Goal: Task Accomplishment & Management: Use online tool/utility

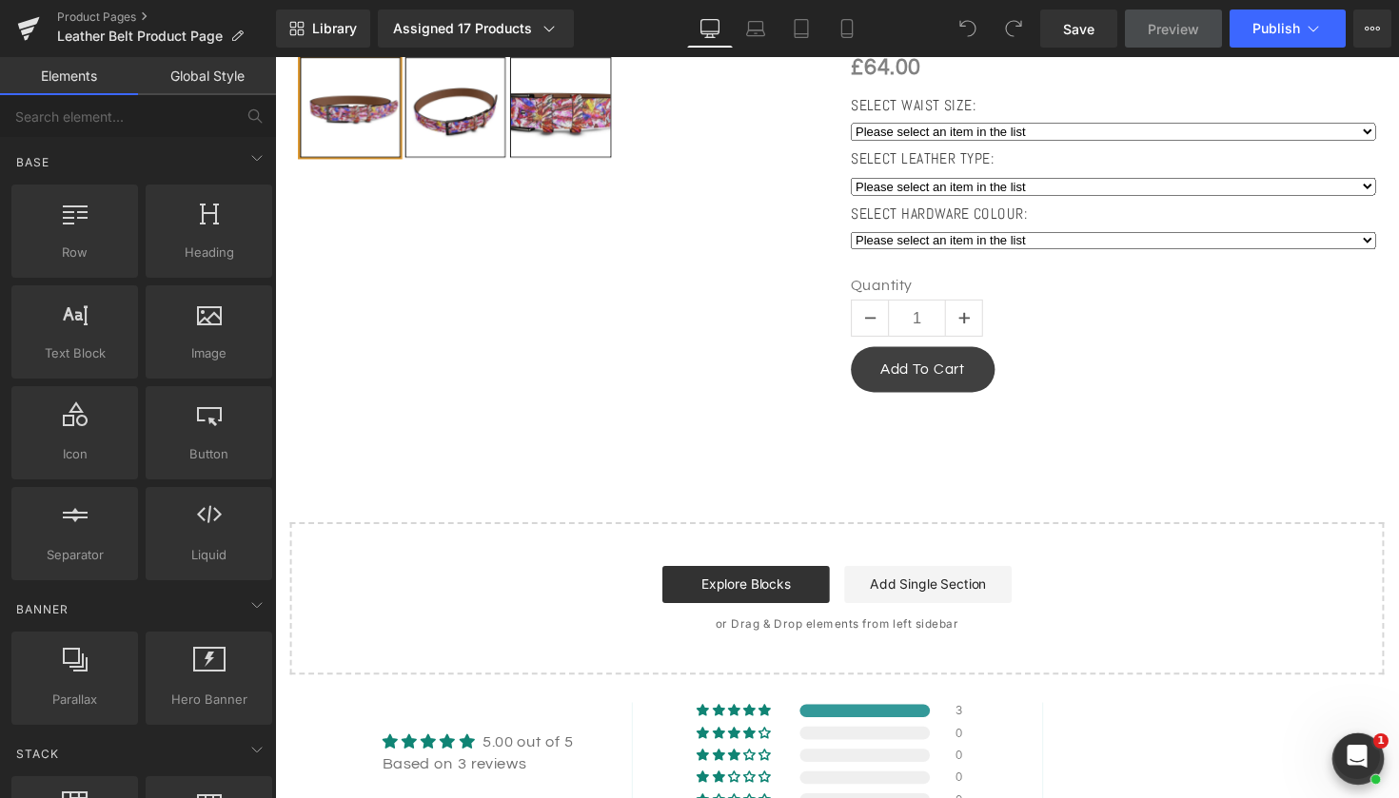
scroll to position [1177, 0]
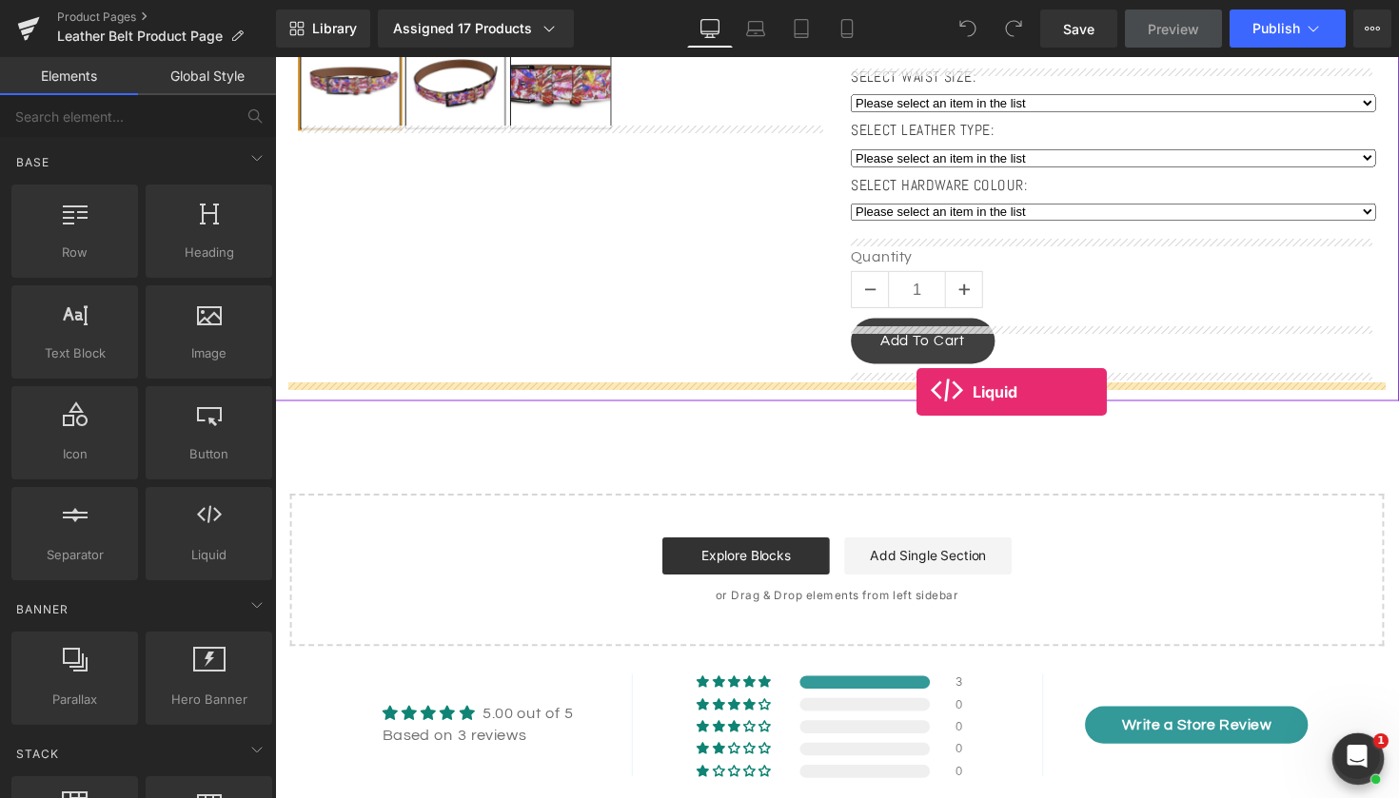
drag, startPoint x: 479, startPoint y: 579, endPoint x: 933, endPoint y: 400, distance: 488.2
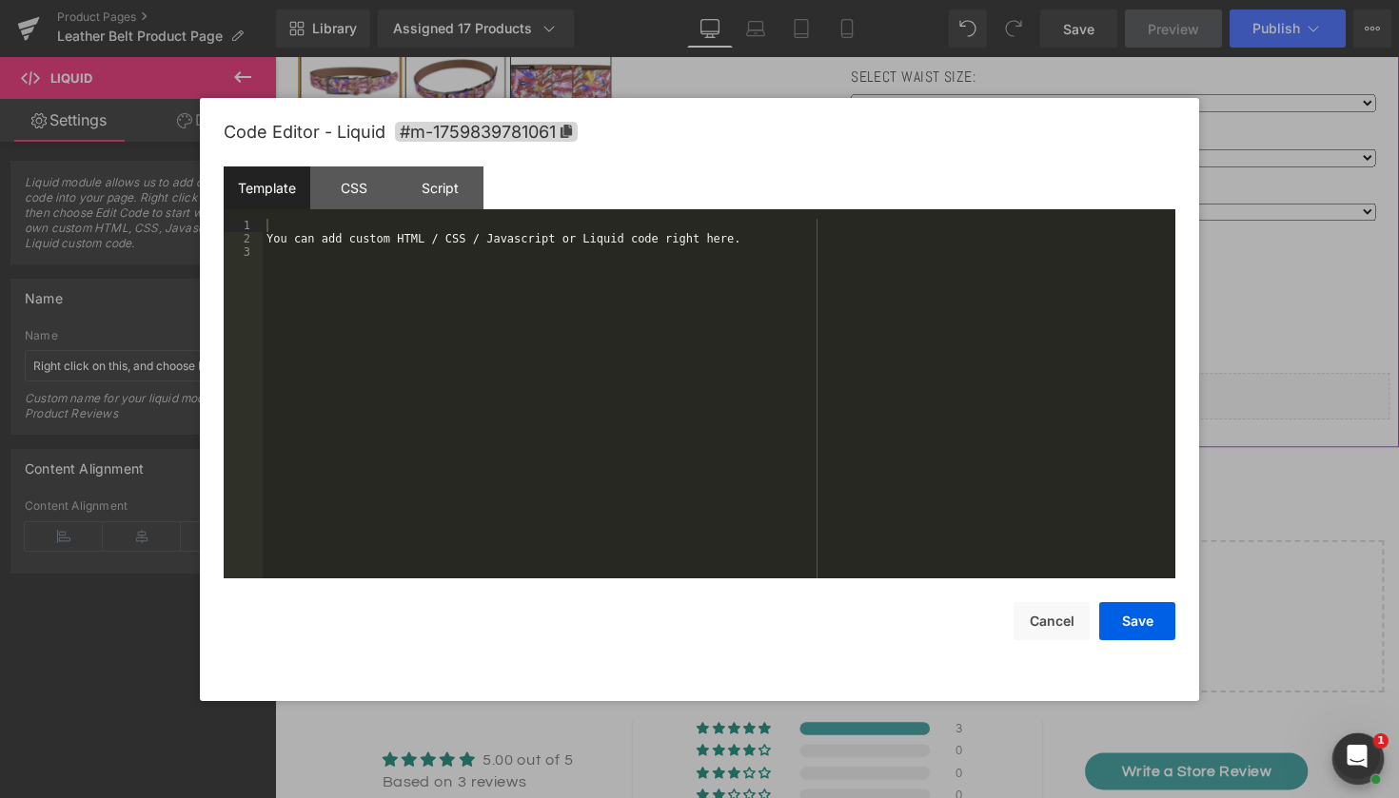
click at [873, 402] on div "Liquid" at bounding box center [851, 405] width 1132 height 48
drag, startPoint x: 767, startPoint y: 240, endPoint x: 210, endPoint y: 234, distance: 556.7
click at [210, 234] on div "Code Editor - Liquid #m-1759839781061 Template CSS Script Data 1 2 3 You can ad…" at bounding box center [699, 399] width 999 height 603
click at [277, 221] on div at bounding box center [719, 412] width 913 height 386
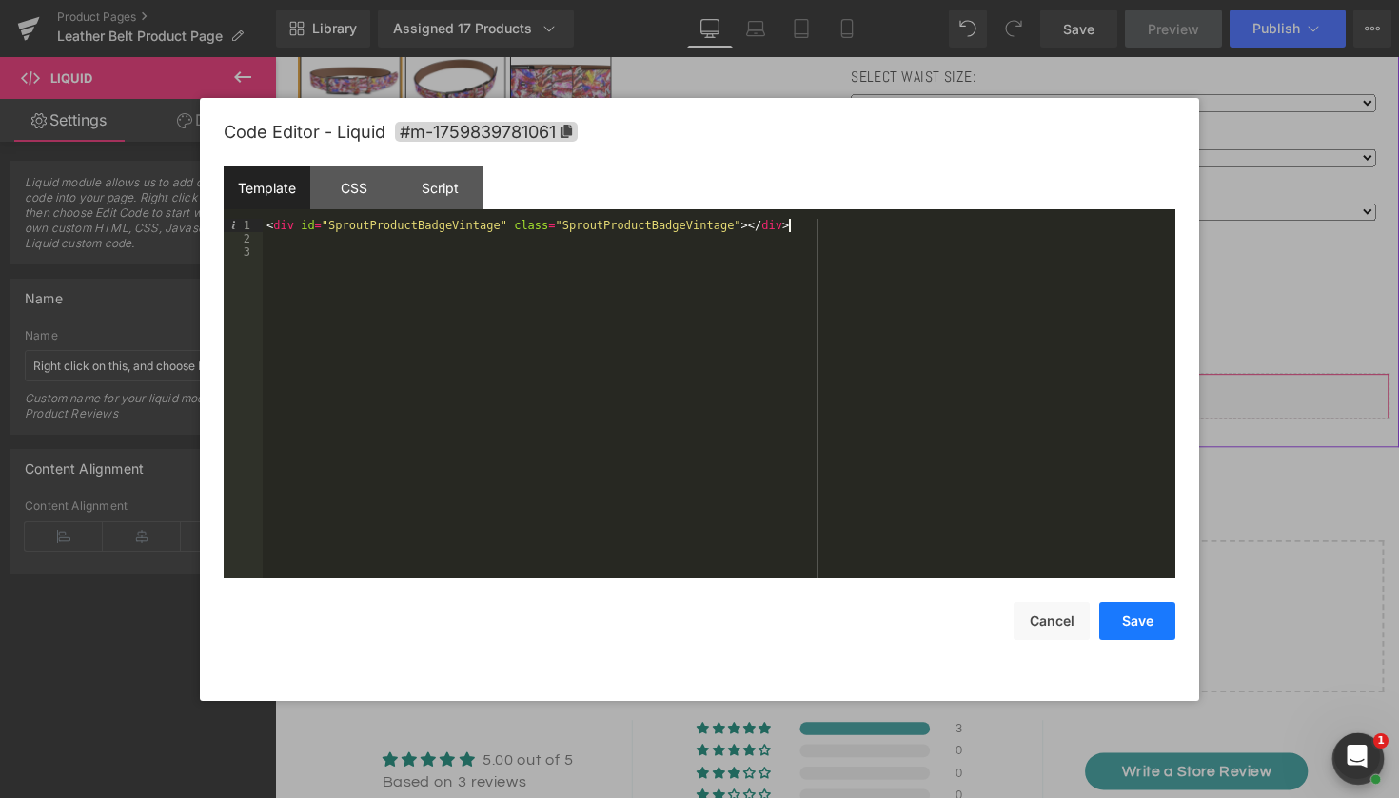
click at [1131, 623] on button "Save" at bounding box center [1137, 621] width 76 height 38
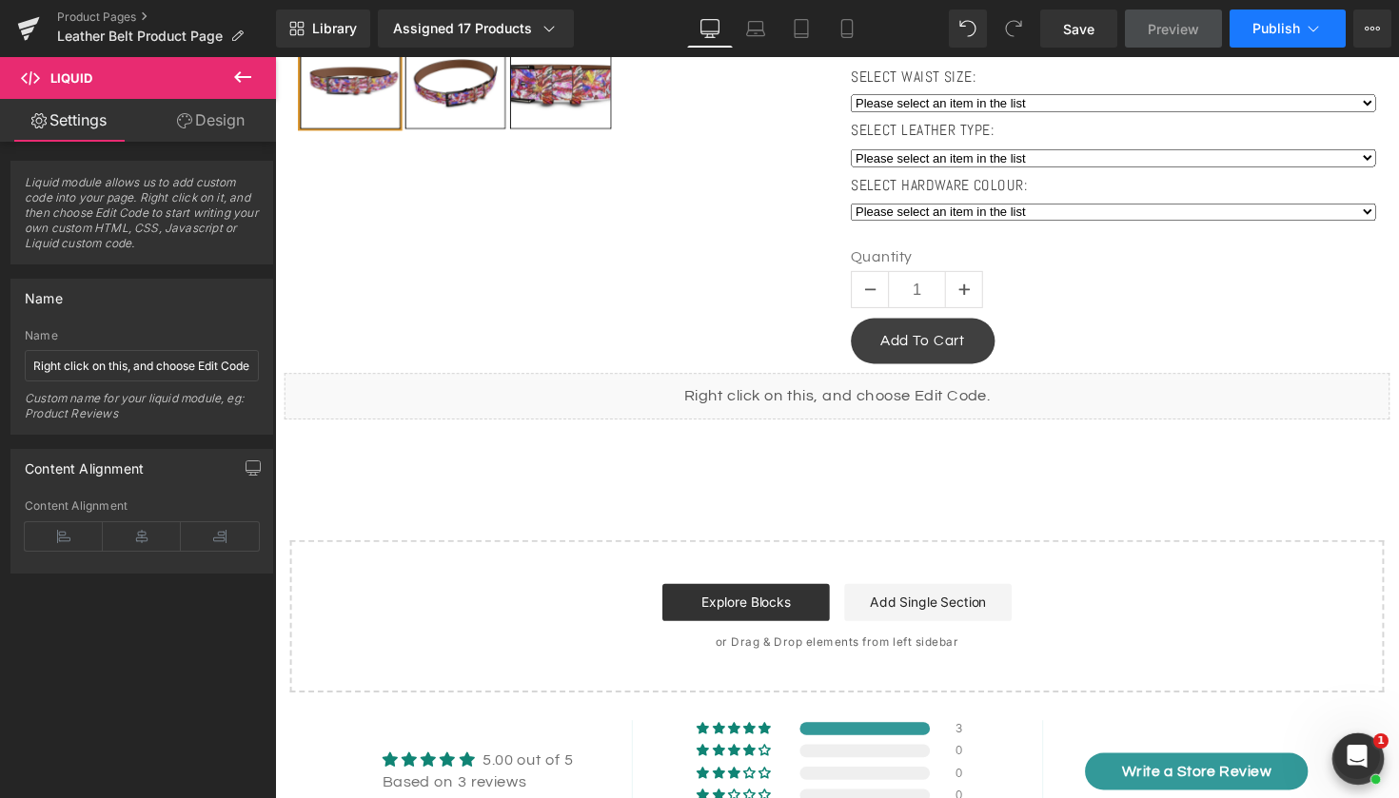
click at [1296, 23] on span "Publish" at bounding box center [1276, 28] width 48 height 15
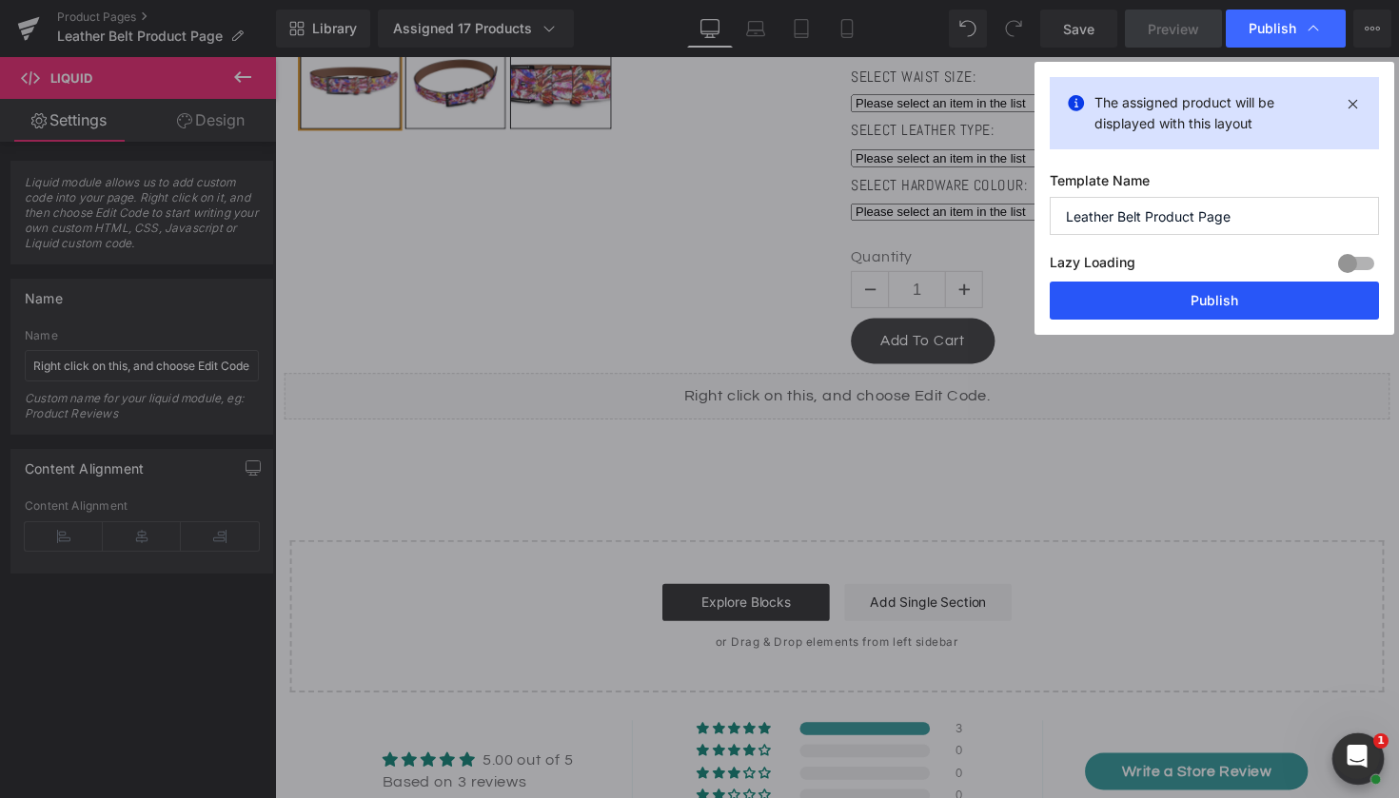
click at [1156, 302] on button "Publish" at bounding box center [1214, 301] width 329 height 38
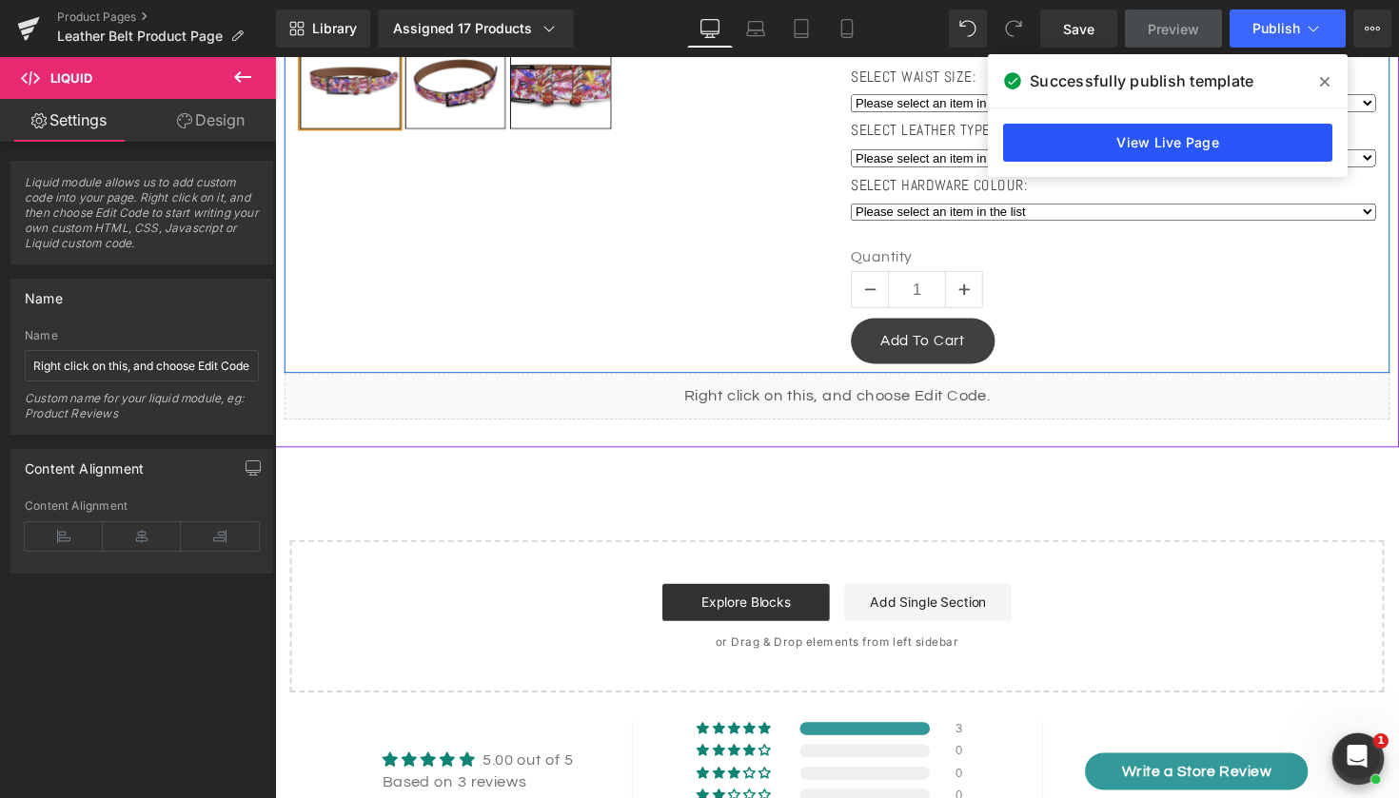
click at [1098, 142] on link "View Live Page" at bounding box center [1167, 143] width 329 height 38
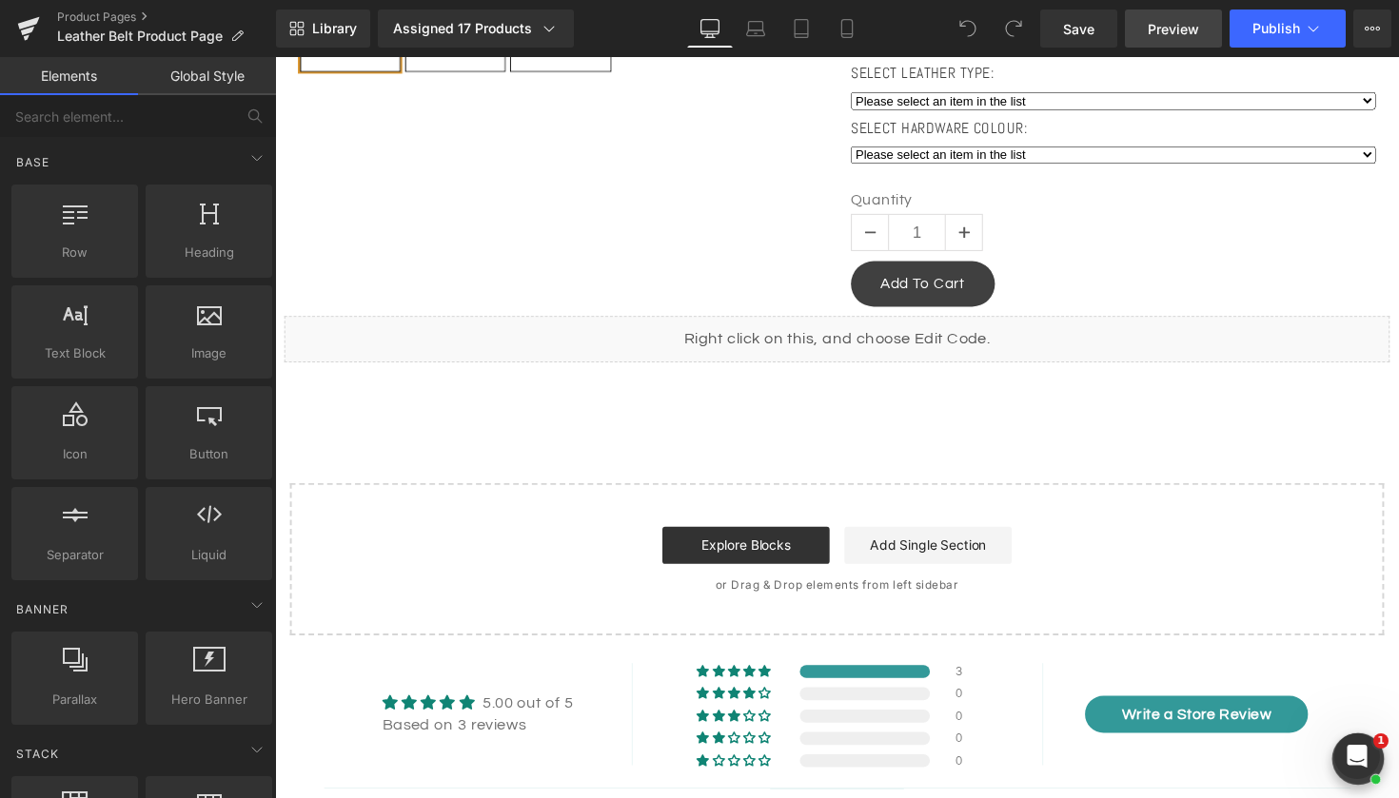
click at [1193, 46] on link "Preview" at bounding box center [1173, 29] width 97 height 38
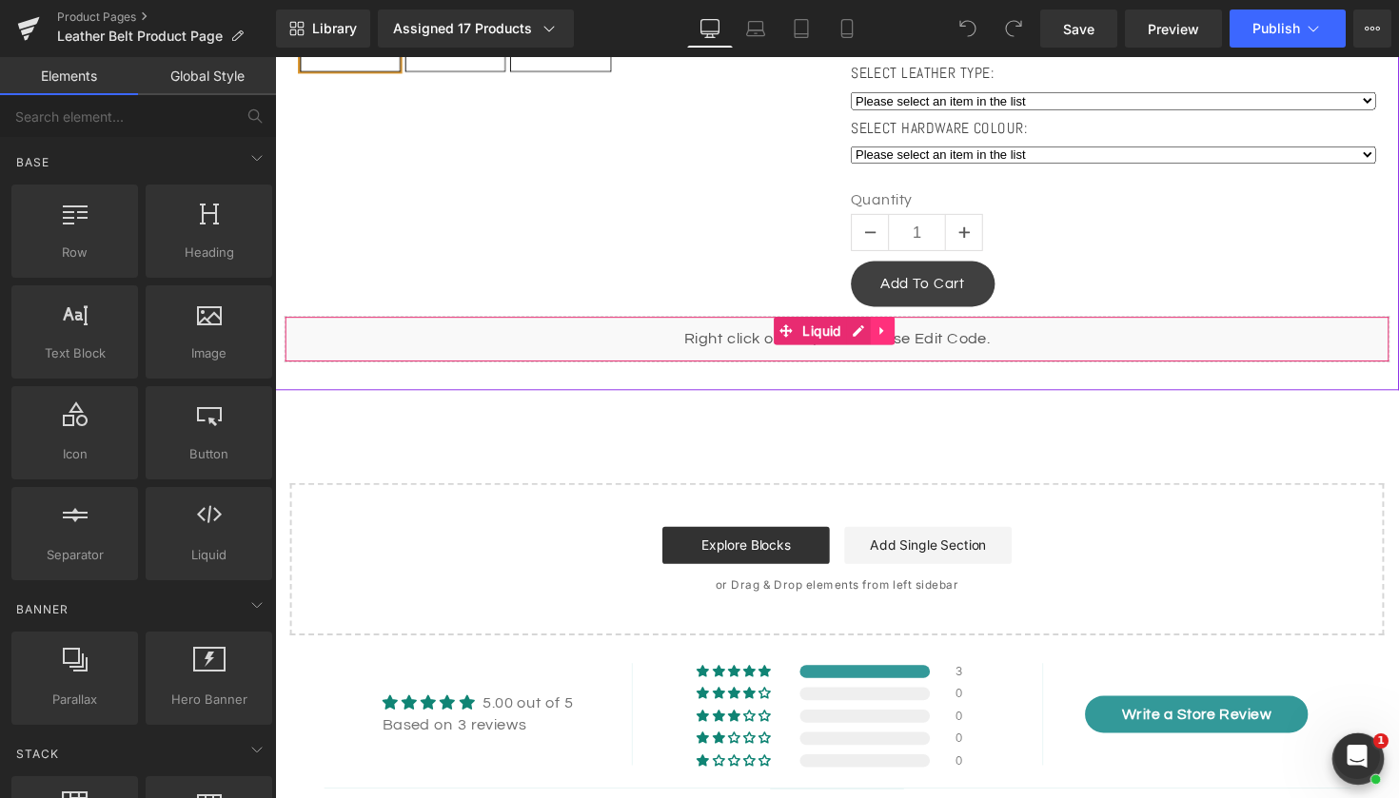
click at [904, 344] on icon at bounding box center [897, 337] width 13 height 14
click at [912, 344] on icon at bounding box center [909, 337] width 13 height 14
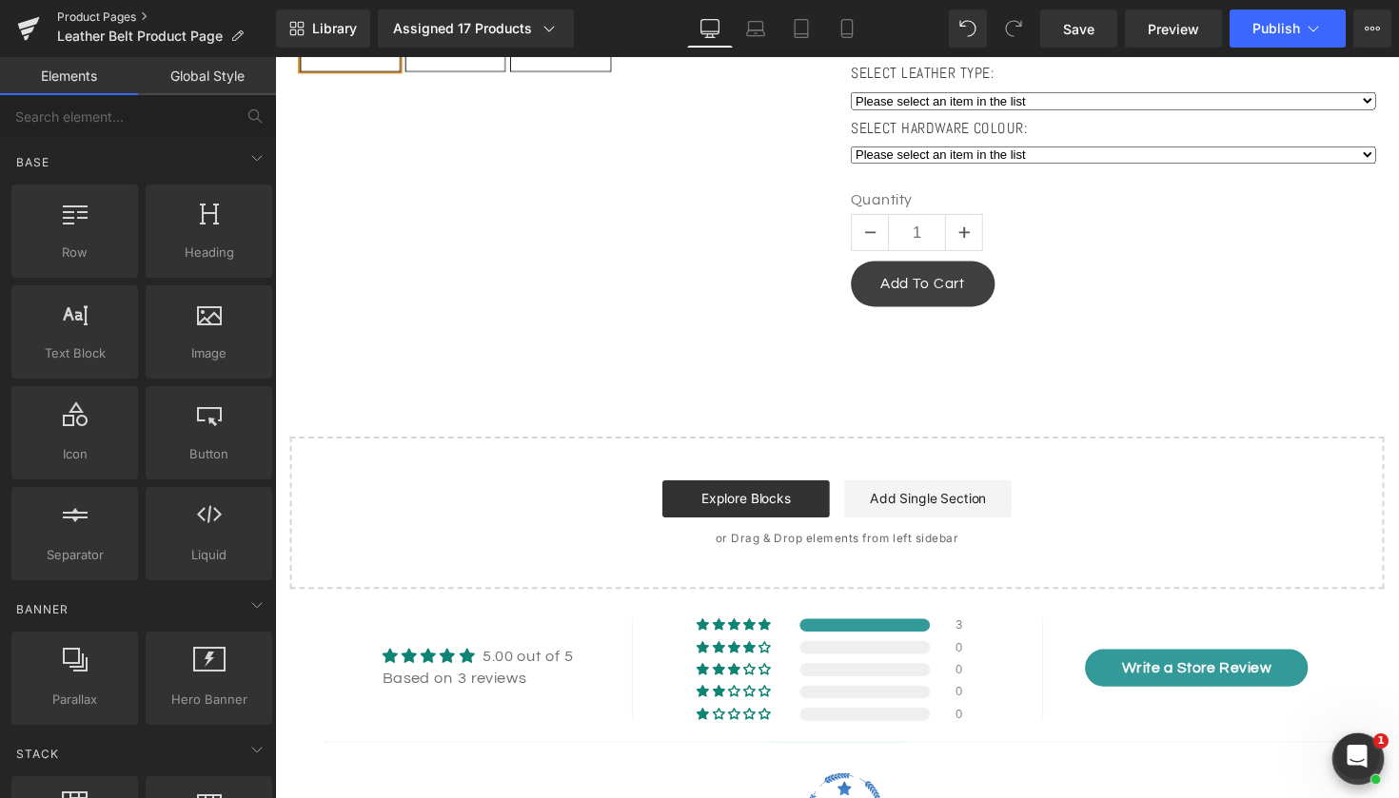
click at [128, 14] on link "Product Pages" at bounding box center [166, 17] width 219 height 15
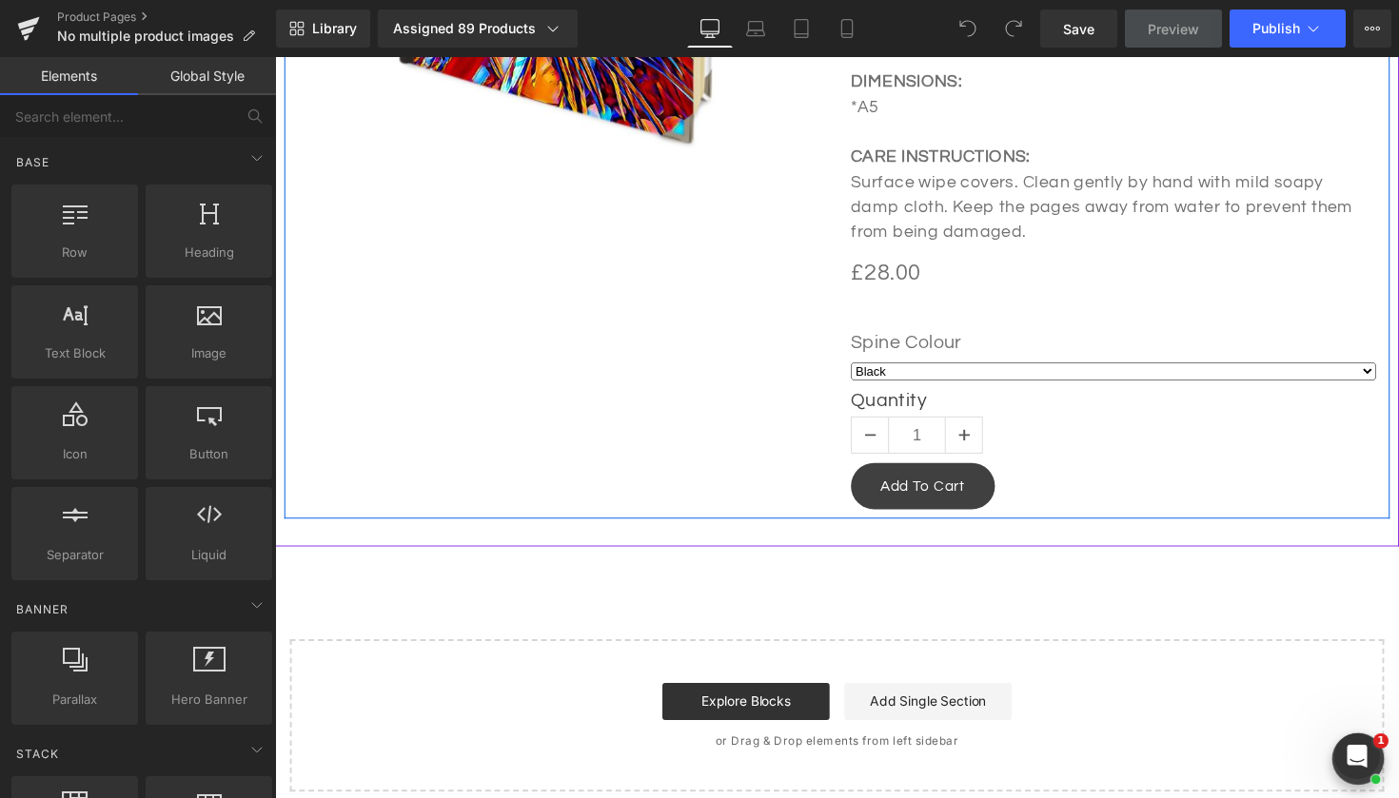
scroll to position [1080, 0]
